Goal: Information Seeking & Learning: Learn about a topic

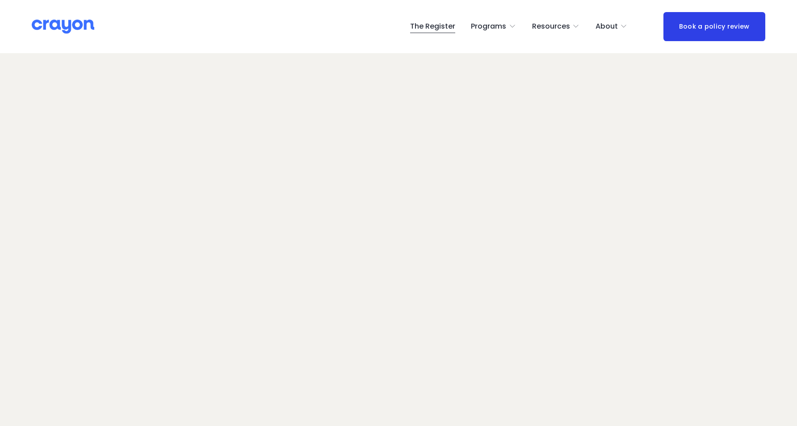
click at [0, 0] on span "Parent Hub" at bounding box center [0, 0] width 0 height 0
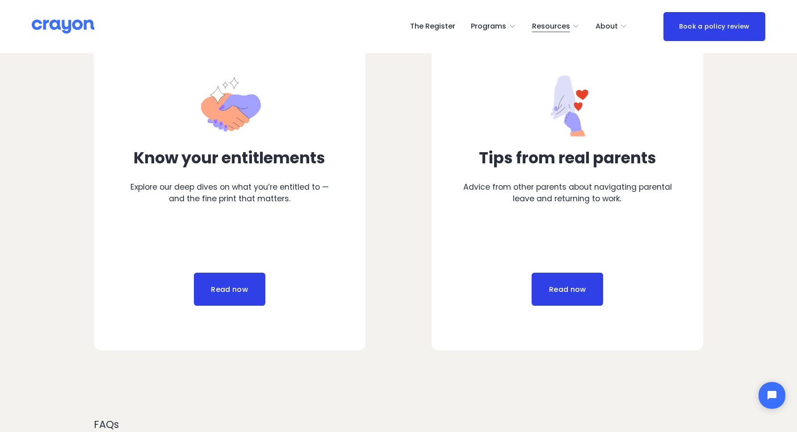
click at [238, 287] on link "Read now" at bounding box center [229, 289] width 71 height 33
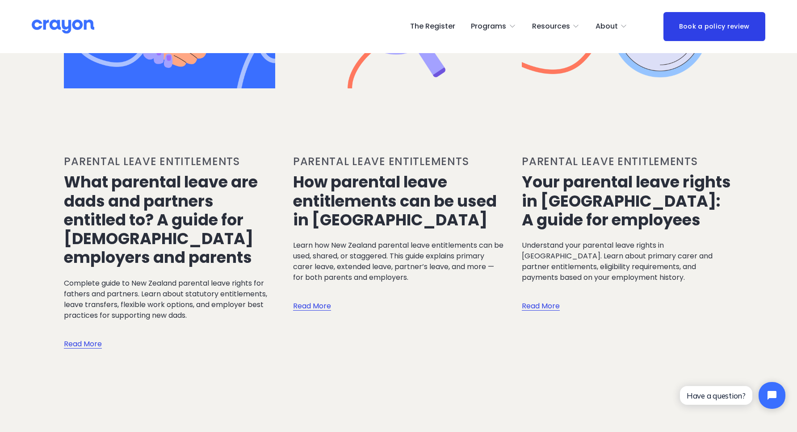
scroll to position [519, 0]
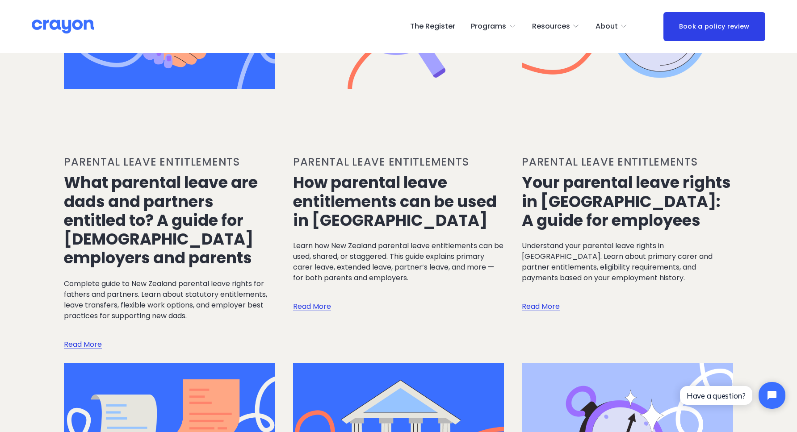
click at [631, 187] on link "Your parental leave rights in [GEOGRAPHIC_DATA]: A guide for employees" at bounding box center [626, 201] width 209 height 59
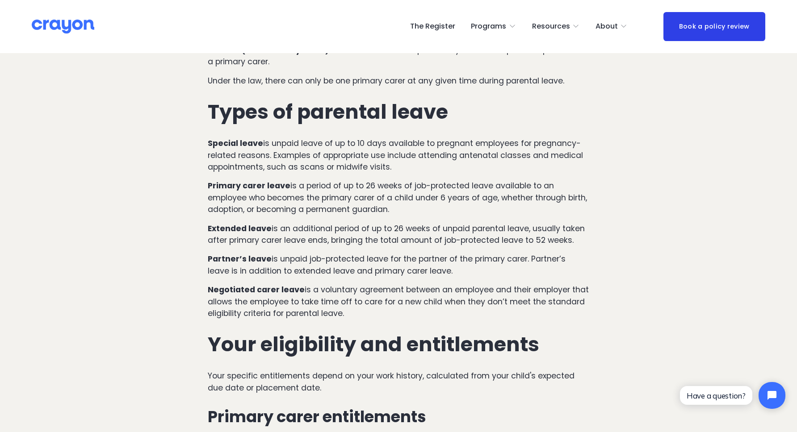
scroll to position [836, 0]
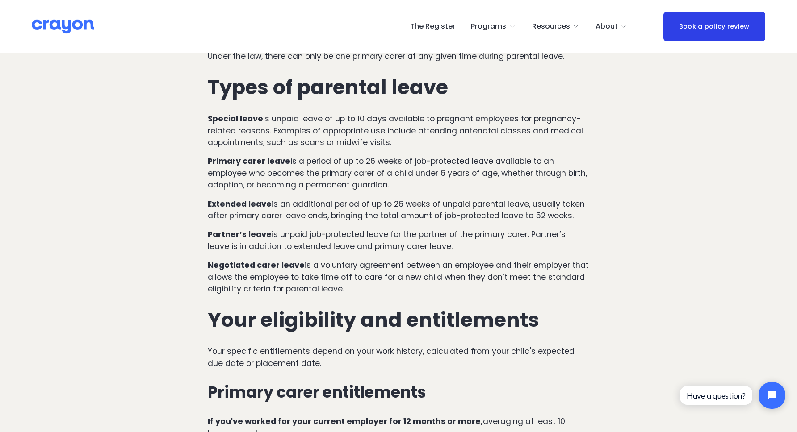
click at [271, 259] on p "Negotiated carer leave is a voluntary agreement between an employee and their e…" at bounding box center [398, 276] width 381 height 35
click at [504, 198] on p "Extended leave is an additional period of up to 26 weeks of unpaid parental lea…" at bounding box center [398, 210] width 381 height 24
click at [445, 198] on p "Extended leave is an additional period of up to 26 weeks of unpaid parental lea…" at bounding box center [398, 210] width 381 height 24
click at [376, 198] on p "Extended leave is an additional period of up to 26 weeks of unpaid parental lea…" at bounding box center [398, 210] width 381 height 24
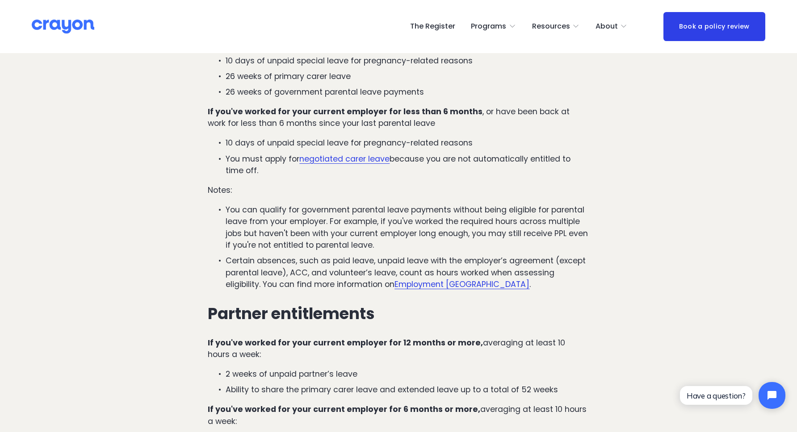
scroll to position [1318, 0]
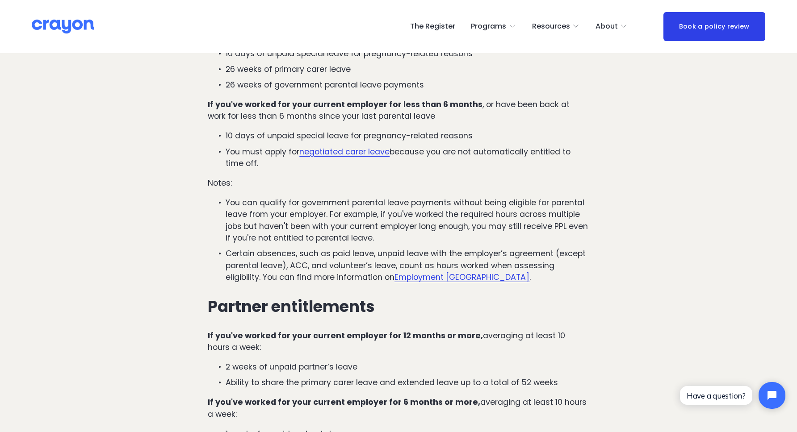
click at [130, 217] on article "Your parental leave rights in New Zealand: A guide for employees Parental leave…" at bounding box center [398, 346] width 797 height 3222
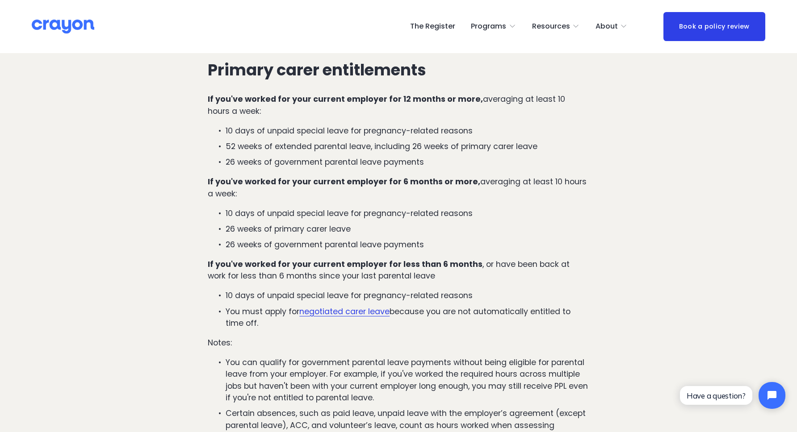
scroll to position [1157, 0]
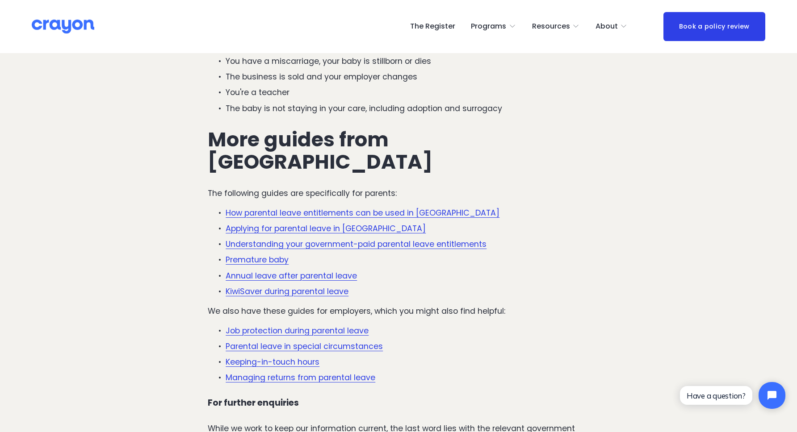
scroll to position [2074, 0]
click at [297, 223] on link "Applying for parental leave in New Zealand" at bounding box center [326, 228] width 200 height 11
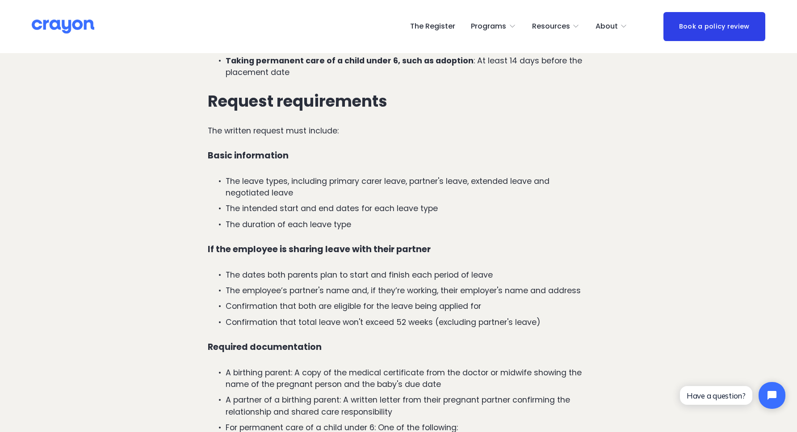
scroll to position [680, 0]
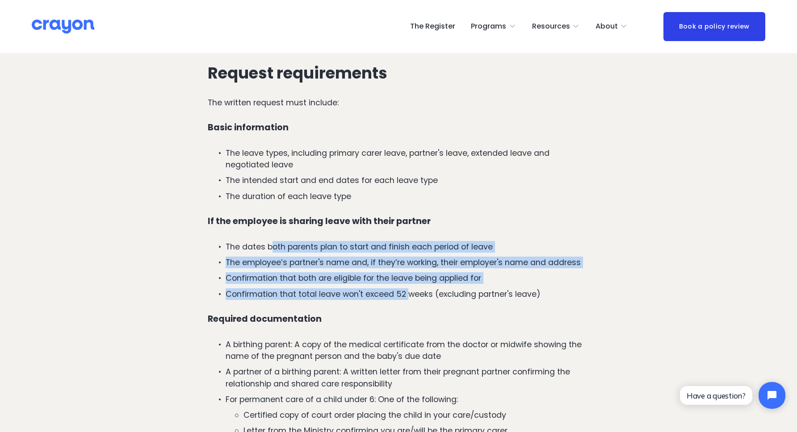
drag, startPoint x: 406, startPoint y: 260, endPoint x: 269, endPoint y: 211, distance: 145.1
click at [269, 241] on ul "The dates both parents plan to start and finish each period of leave The employ…" at bounding box center [398, 270] width 381 height 59
click at [269, 241] on p "The dates both parents plan to start and finish each period of leave" at bounding box center [407, 247] width 363 height 12
drag, startPoint x: 277, startPoint y: 214, endPoint x: 419, endPoint y: 260, distance: 149.4
click at [419, 260] on ul "The dates both parents plan to start and finish each period of leave The employ…" at bounding box center [398, 270] width 381 height 59
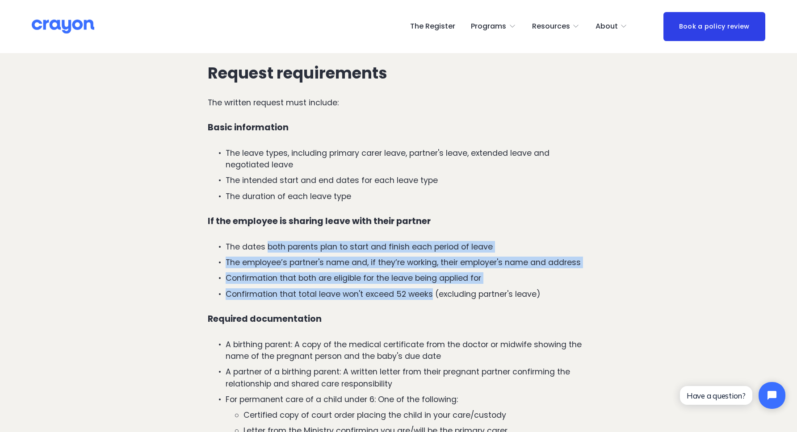
click at [419, 289] on p "Confirmation that total leave won't exceed 52 weeks (excluding partner's leave)" at bounding box center [407, 295] width 363 height 12
drag, startPoint x: 421, startPoint y: 260, endPoint x: 327, endPoint y: 209, distance: 106.7
click at [327, 241] on ul "The dates both parents plan to start and finish each period of leave The employ…" at bounding box center [398, 270] width 381 height 59
drag, startPoint x: 327, startPoint y: 209, endPoint x: 169, endPoint y: 237, distance: 160.1
click at [327, 241] on p "The dates both parents plan to start and finish each period of leave" at bounding box center [407, 247] width 363 height 12
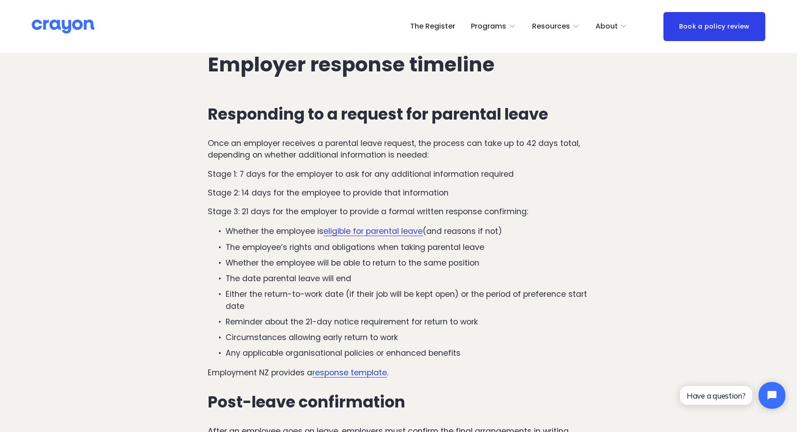
scroll to position [1138, 0]
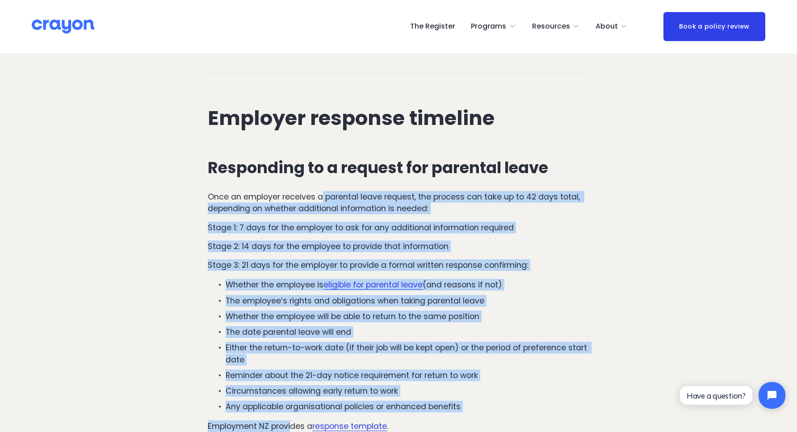
drag, startPoint x: 322, startPoint y: 163, endPoint x: 293, endPoint y: 389, distance: 228.0
click at [293, 389] on div "Responding to a request for parental leave Once an employer receives a parental…" at bounding box center [398, 396] width 381 height 474
click at [293, 421] on p "Employment NZ provides a response template ." at bounding box center [398, 427] width 381 height 12
drag, startPoint x: 299, startPoint y: 392, endPoint x: 238, endPoint y: 166, distance: 233.7
click at [238, 166] on div "Responding to a request for parental leave Once an employer receives a parental…" at bounding box center [398, 396] width 381 height 474
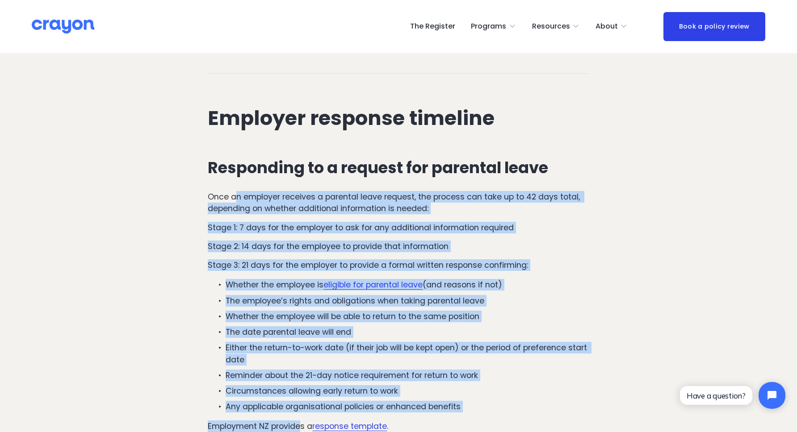
click at [238, 191] on p "Once an employer receives a parental leave request, the process can take up to …" at bounding box center [398, 203] width 381 height 24
drag, startPoint x: 238, startPoint y: 166, endPoint x: 431, endPoint y: 376, distance: 284.5
click at [431, 376] on div "Responding to a request for parental leave Once an employer receives a parental…" at bounding box center [398, 396] width 381 height 474
click at [431, 401] on p "Any applicable organisational policies or enhanced benefits" at bounding box center [407, 407] width 363 height 12
drag, startPoint x: 394, startPoint y: 347, endPoint x: 271, endPoint y: 159, distance: 224.8
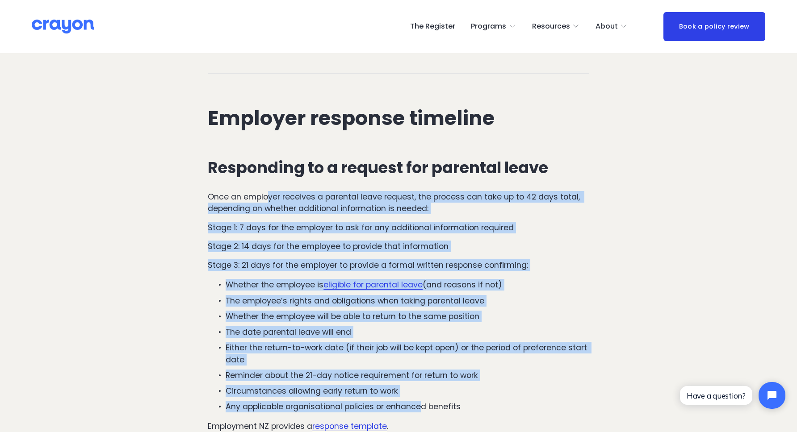
click at [271, 159] on div "Responding to a request for parental leave Once an employer receives a parental…" at bounding box center [398, 396] width 381 height 474
click at [271, 191] on p "Once an employer receives a parental leave request, the process can take up to …" at bounding box center [398, 203] width 381 height 24
drag, startPoint x: 272, startPoint y: 162, endPoint x: 410, endPoint y: 362, distance: 243.3
click at [411, 362] on div "Responding to a request for parental leave Once an employer receives a parental…" at bounding box center [398, 396] width 381 height 474
click at [410, 385] on p "Circumstances allowing early return to work" at bounding box center [407, 391] width 363 height 12
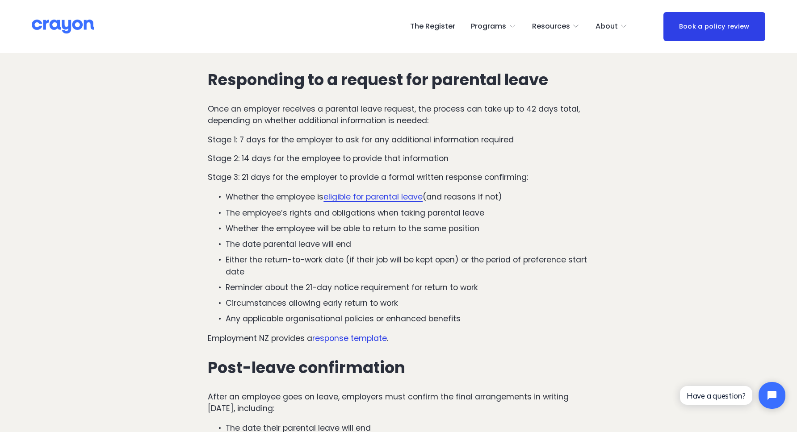
scroll to position [1245, 0]
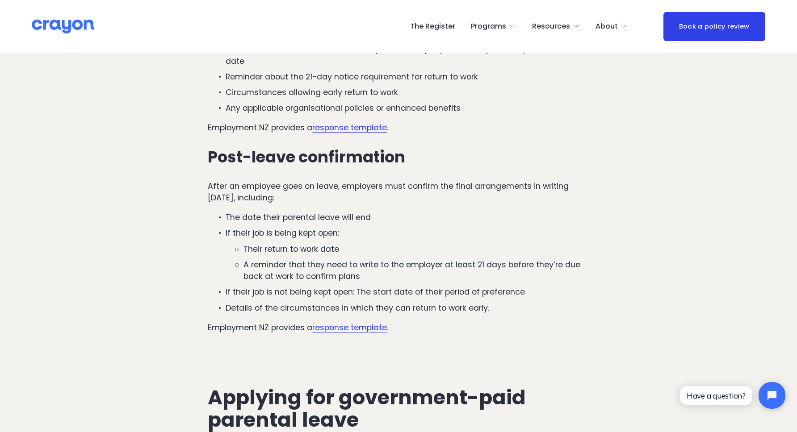
scroll to position [1459, 0]
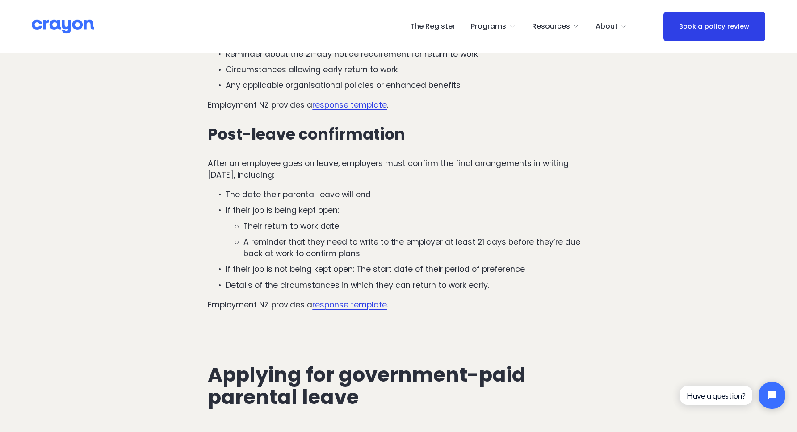
click at [304, 236] on p "A reminder that they need to write to the employer at least 21 days before they…" at bounding box center [415, 248] width 345 height 24
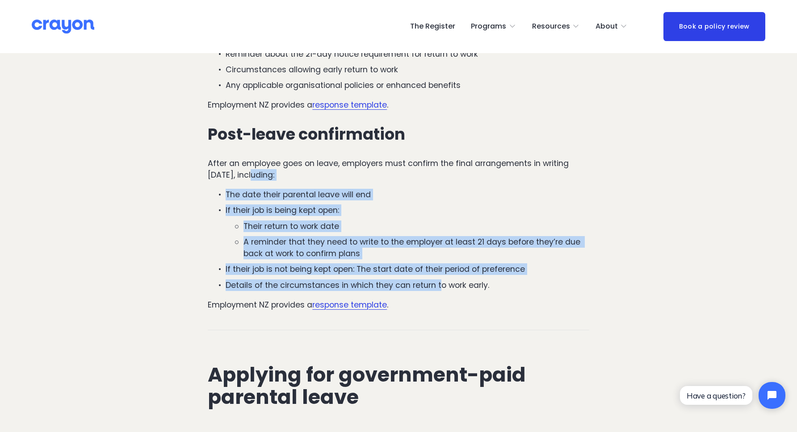
drag, startPoint x: 439, startPoint y: 252, endPoint x: 263, endPoint y: 138, distance: 210.1
click at [257, 138] on div "Responding to a request for parental leave Once an employer receives a parental…" at bounding box center [398, 74] width 381 height 474
click at [263, 158] on p "After an employee goes on leave, employers must confirm the final arrangements …" at bounding box center [398, 170] width 381 height 24
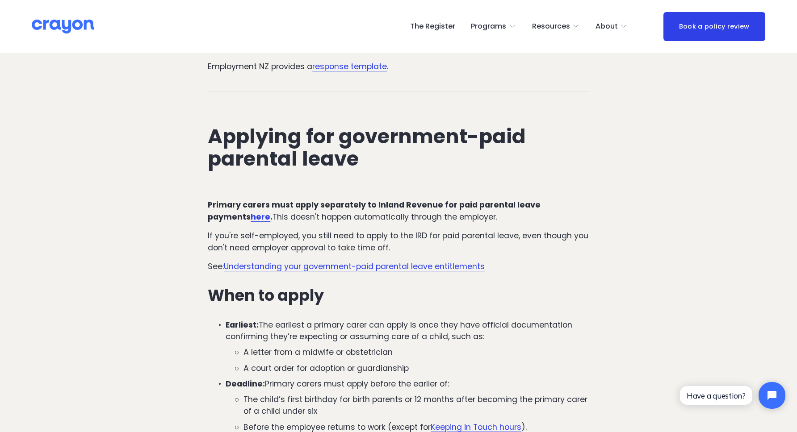
scroll to position [1727, 0]
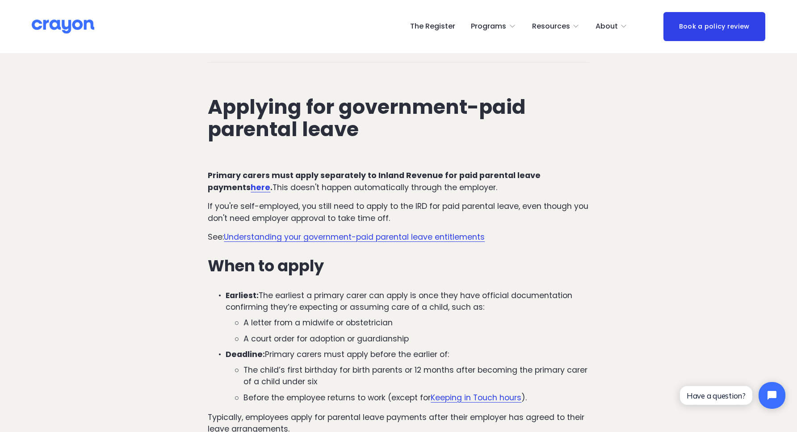
click at [134, 173] on article "Applying for parental leave: A guide for [DEMOGRAPHIC_DATA] employers and paren…" at bounding box center [398, 57] width 797 height 3462
click at [154, 86] on article "Applying for parental leave: A guide for [DEMOGRAPHIC_DATA] employers and paren…" at bounding box center [398, 57] width 797 height 3462
click at [154, 83] on article "Applying for parental leave: A guide for [DEMOGRAPHIC_DATA] employers and paren…" at bounding box center [398, 57] width 797 height 3462
click at [158, 80] on article "Applying for parental leave: A guide for [DEMOGRAPHIC_DATA] employers and paren…" at bounding box center [398, 57] width 797 height 3462
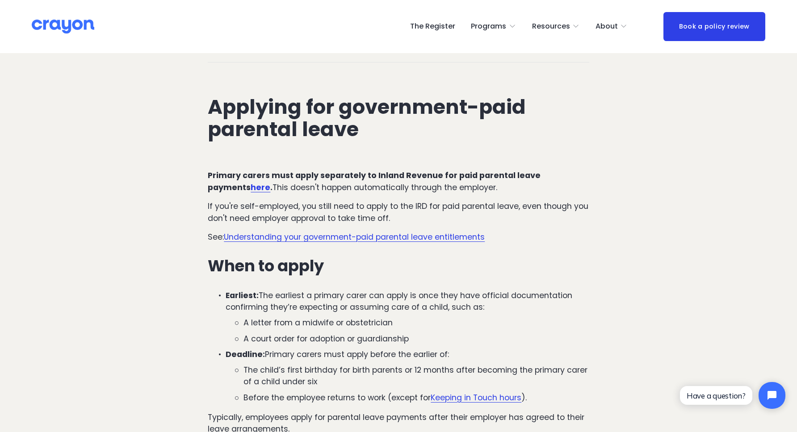
click at [144, 85] on article "Applying for parental leave: A guide for [DEMOGRAPHIC_DATA] employers and paren…" at bounding box center [398, 57] width 797 height 3462
click at [139, 187] on article "Applying for parental leave: A guide for [DEMOGRAPHIC_DATA] employers and paren…" at bounding box center [398, 57] width 797 height 3462
click at [662, 156] on article "Applying for parental leave: A guide for [DEMOGRAPHIC_DATA] employers and paren…" at bounding box center [398, 57] width 797 height 3462
click at [302, 96] on h2 "Applying for government-paid parental leave" at bounding box center [398, 118] width 381 height 45
drag, startPoint x: 279, startPoint y: 72, endPoint x: 405, endPoint y: 107, distance: 131.2
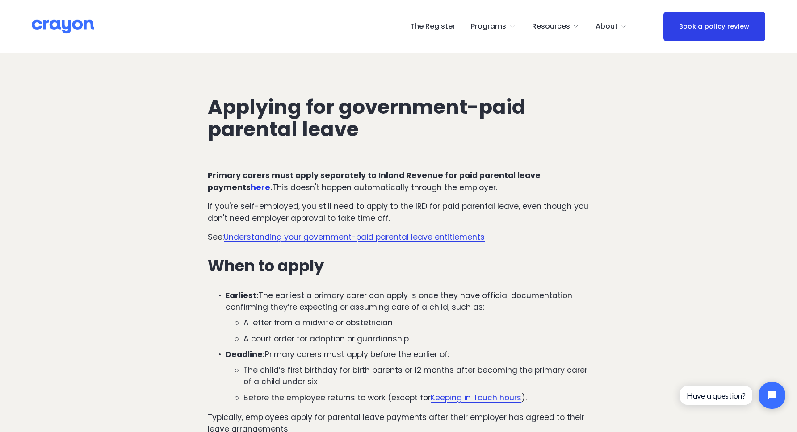
click at [405, 107] on div "Applying for government-paid parental leave" at bounding box center [398, 118] width 396 height 88
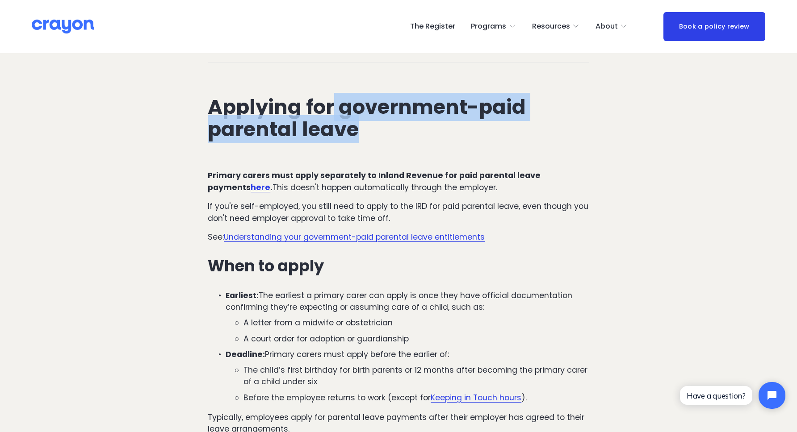
drag, startPoint x: 402, startPoint y: 105, endPoint x: 304, endPoint y: 73, distance: 103.1
click at [304, 74] on div "Applying for government-paid parental leave" at bounding box center [398, 118] width 396 height 88
click at [304, 96] on h2 "Applying for government-paid parental leave" at bounding box center [398, 118] width 381 height 45
drag, startPoint x: 304, startPoint y: 73, endPoint x: 374, endPoint y: 93, distance: 73.1
click at [374, 96] on h2 "Applying for government-paid parental leave" at bounding box center [398, 118] width 381 height 45
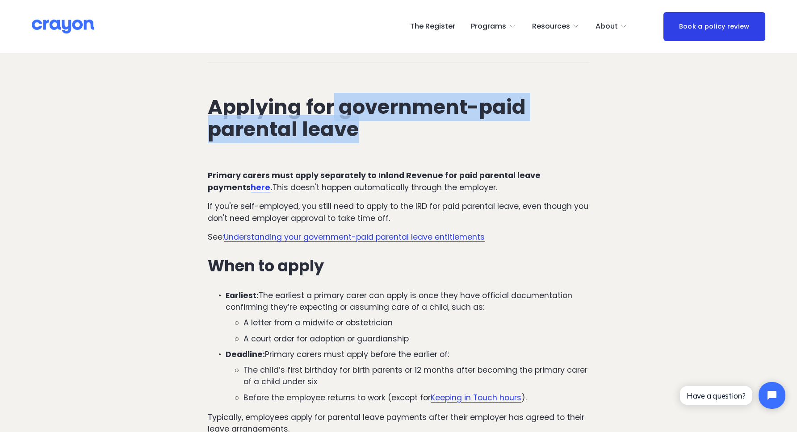
click at [373, 96] on h2 "Applying for government-paid parental leave" at bounding box center [398, 118] width 381 height 45
drag, startPoint x: 351, startPoint y: 80, endPoint x: 330, endPoint y: 63, distance: 27.3
click at [330, 96] on h2 "Applying for government-paid parental leave" at bounding box center [398, 118] width 381 height 45
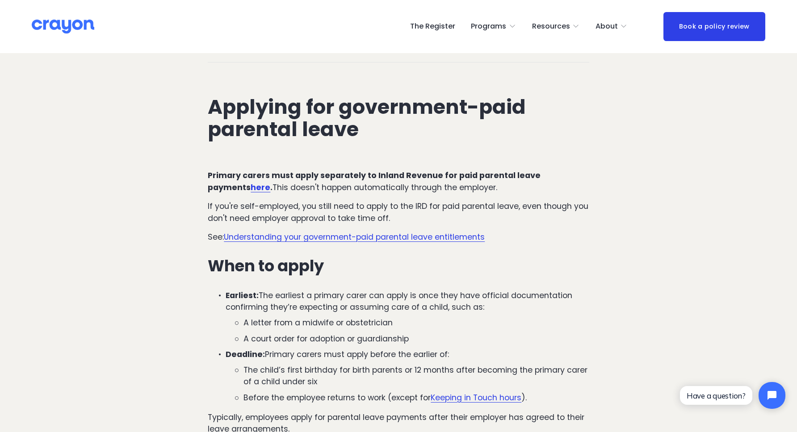
click at [335, 96] on h2 "Applying for government-paid parental leave" at bounding box center [398, 118] width 381 height 45
drag, startPoint x: 359, startPoint y: 73, endPoint x: 344, endPoint y: 91, distance: 22.5
click at [344, 96] on h2 "Applying for government-paid parental leave" at bounding box center [398, 118] width 381 height 45
drag, startPoint x: 351, startPoint y: 86, endPoint x: 380, endPoint y: 74, distance: 31.4
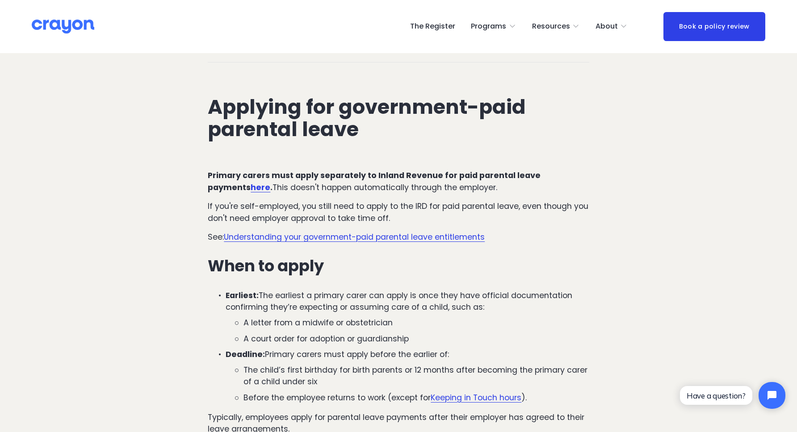
click at [380, 96] on h2 "Applying for government-paid parental leave" at bounding box center [398, 118] width 381 height 45
drag, startPoint x: 380, startPoint y: 74, endPoint x: 445, endPoint y: 69, distance: 65.4
click at [383, 96] on h2 "Applying for government-paid parental leave" at bounding box center [398, 118] width 381 height 45
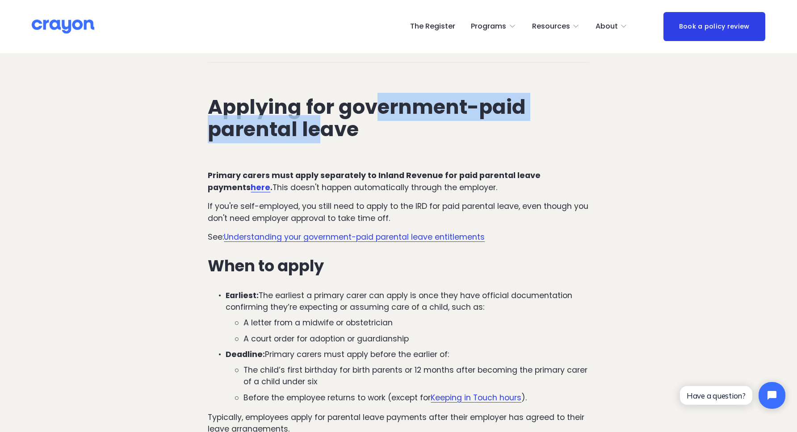
drag, startPoint x: 310, startPoint y: 92, endPoint x: 278, endPoint y: 98, distance: 32.4
click at [278, 98] on h2 "Applying for government-paid parental leave" at bounding box center [398, 118] width 381 height 45
click at [258, 98] on h2 "Applying for government-paid parental leave" at bounding box center [398, 118] width 381 height 45
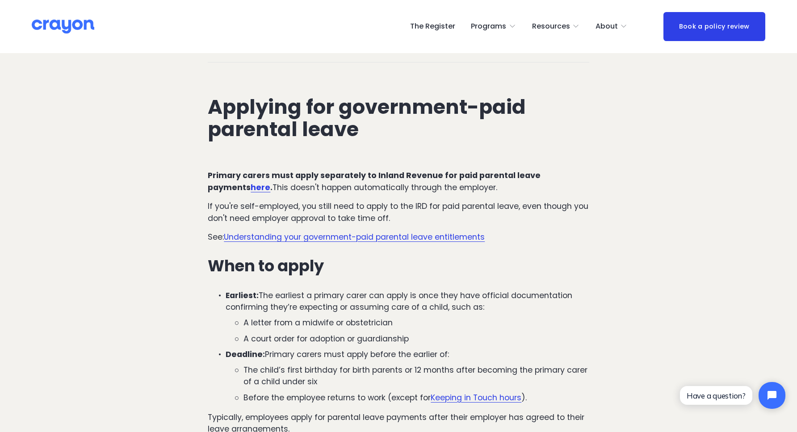
click at [130, 119] on article "Applying for parental leave: A guide for [DEMOGRAPHIC_DATA] employers and paren…" at bounding box center [398, 57] width 797 height 3462
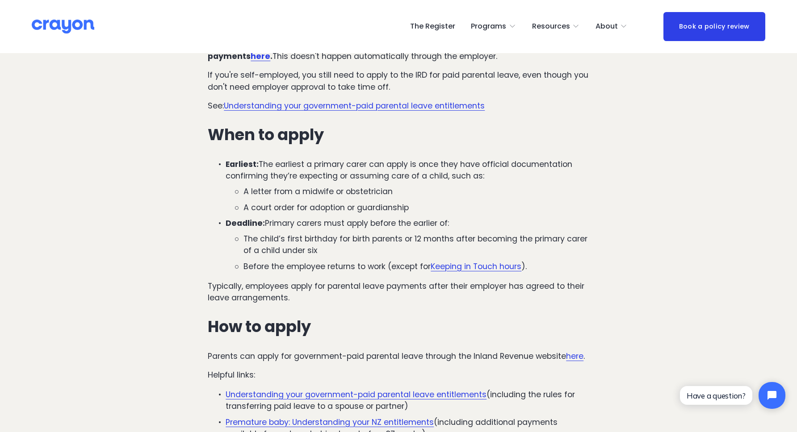
scroll to position [1888, 0]
